Goal: Navigation & Orientation: Understand site structure

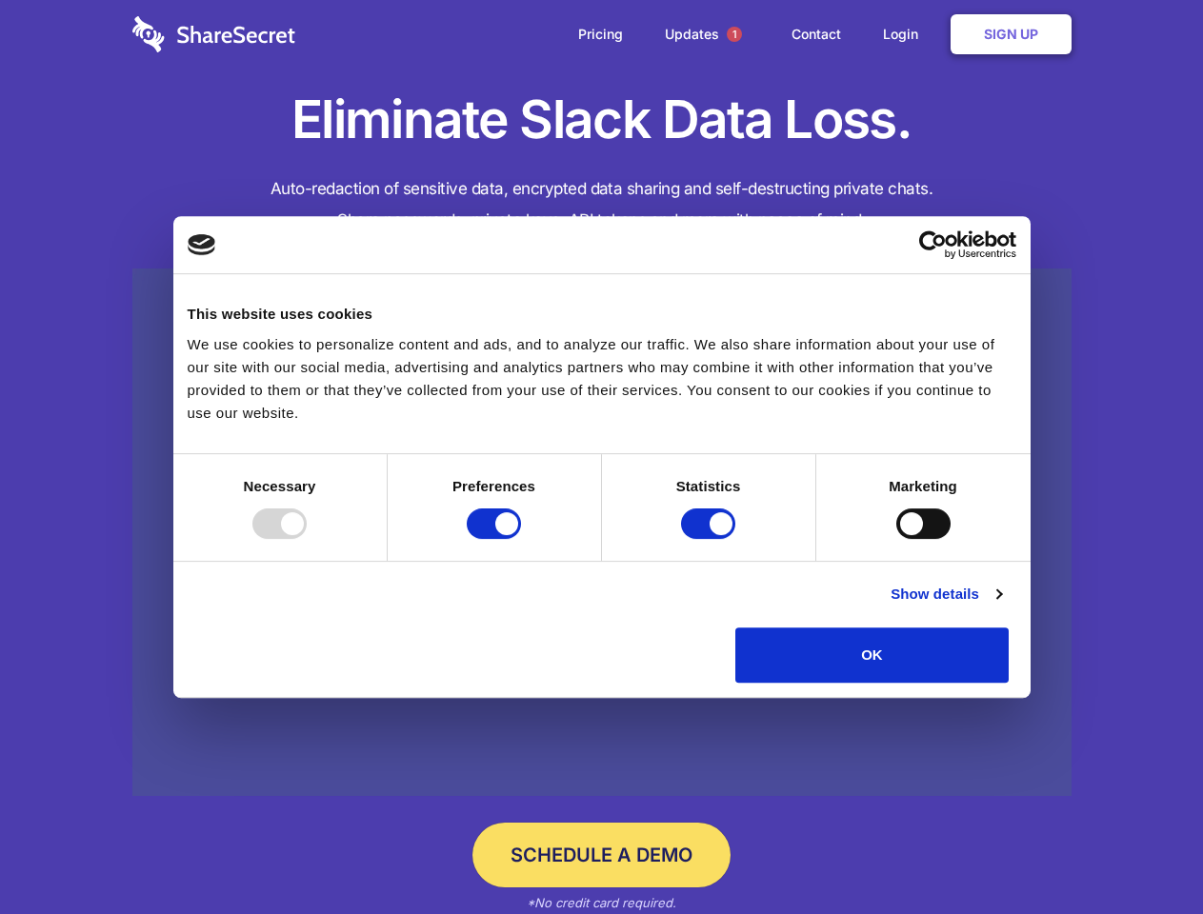
click at [307, 539] on div at bounding box center [279, 524] width 54 height 30
click at [521, 539] on input "Preferences" at bounding box center [494, 524] width 54 height 30
checkbox input "false"
click at [711, 539] on input "Statistics" at bounding box center [708, 524] width 54 height 30
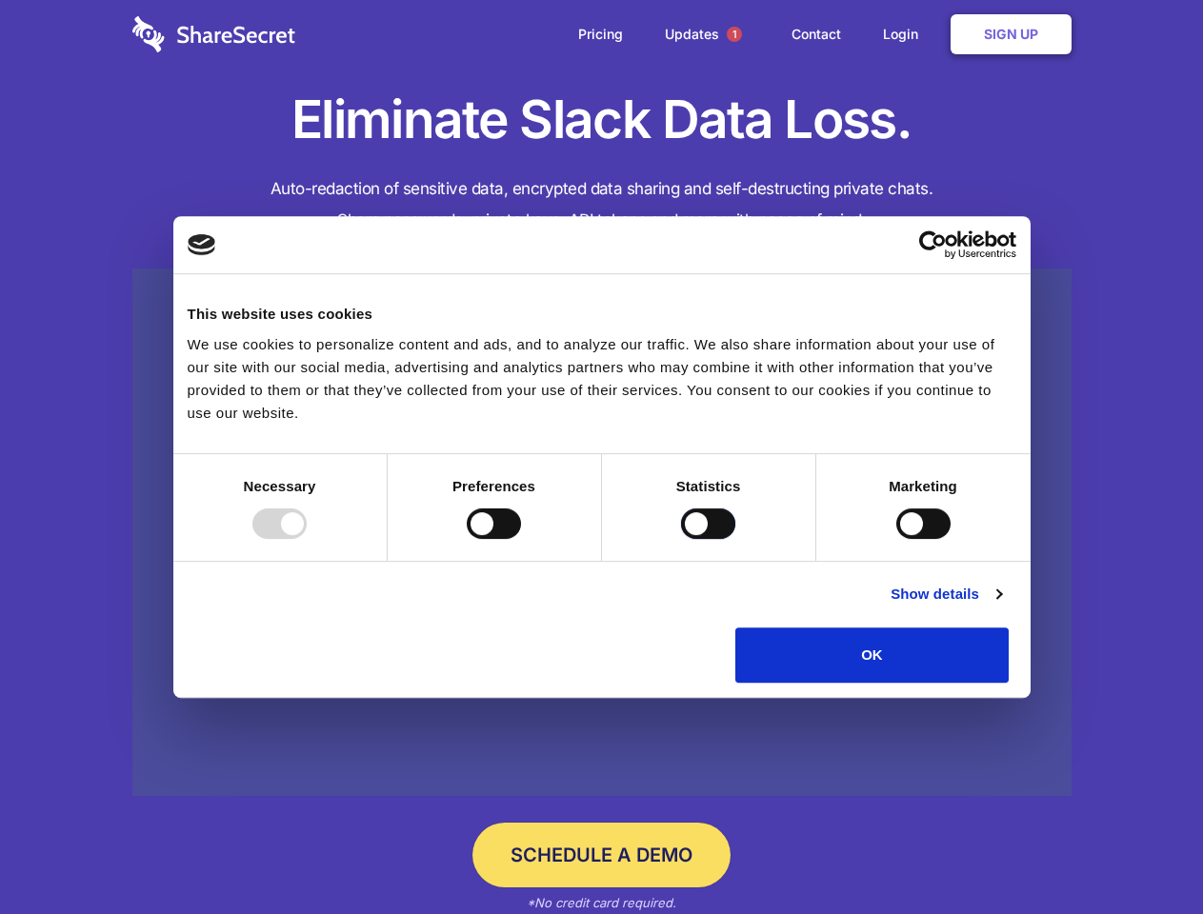
checkbox input "false"
click at [896, 539] on input "Marketing" at bounding box center [923, 524] width 54 height 30
checkbox input "true"
click at [1001, 606] on link "Show details" at bounding box center [946, 594] width 111 height 23
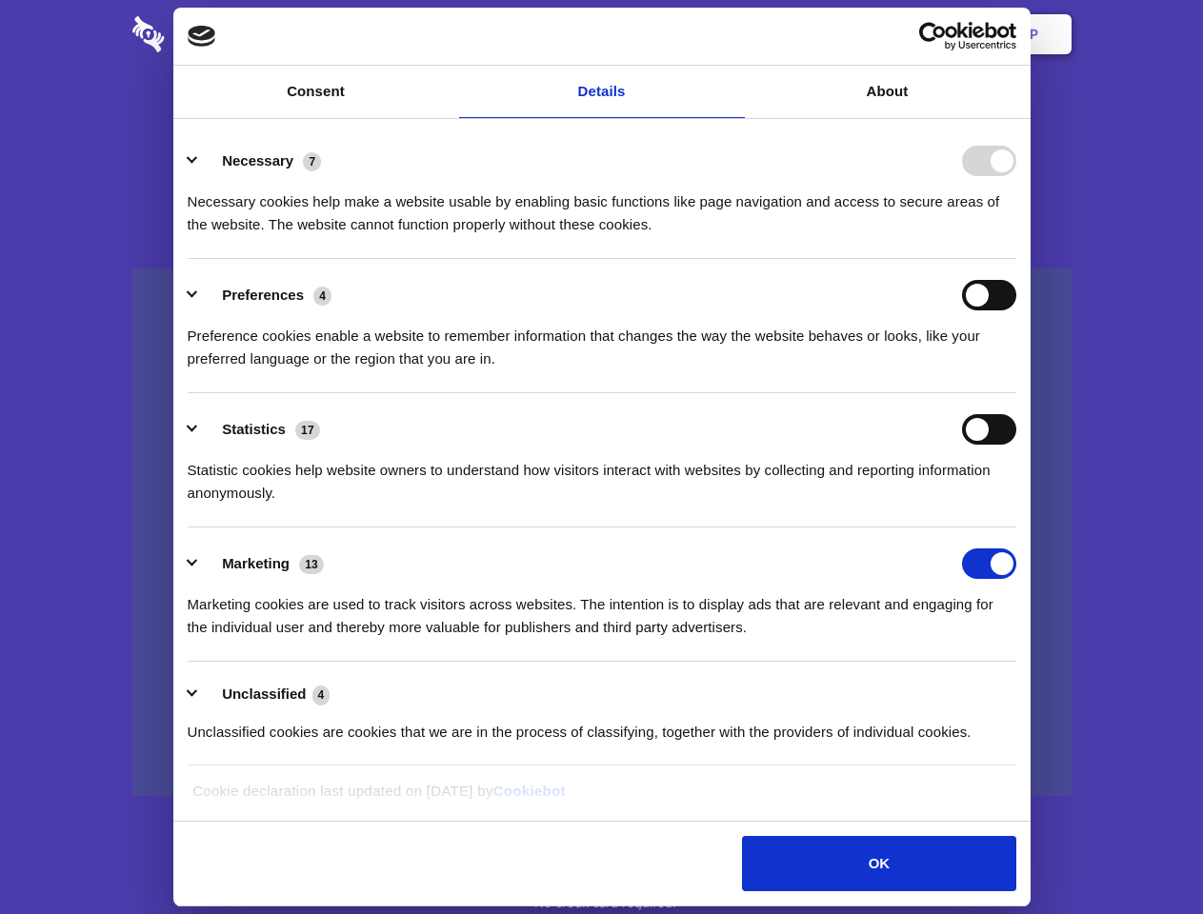
click at [1016, 371] on div "Preference cookies enable a website to remember information that changes the wa…" at bounding box center [602, 341] width 829 height 60
